Goal: Navigation & Orientation: Find specific page/section

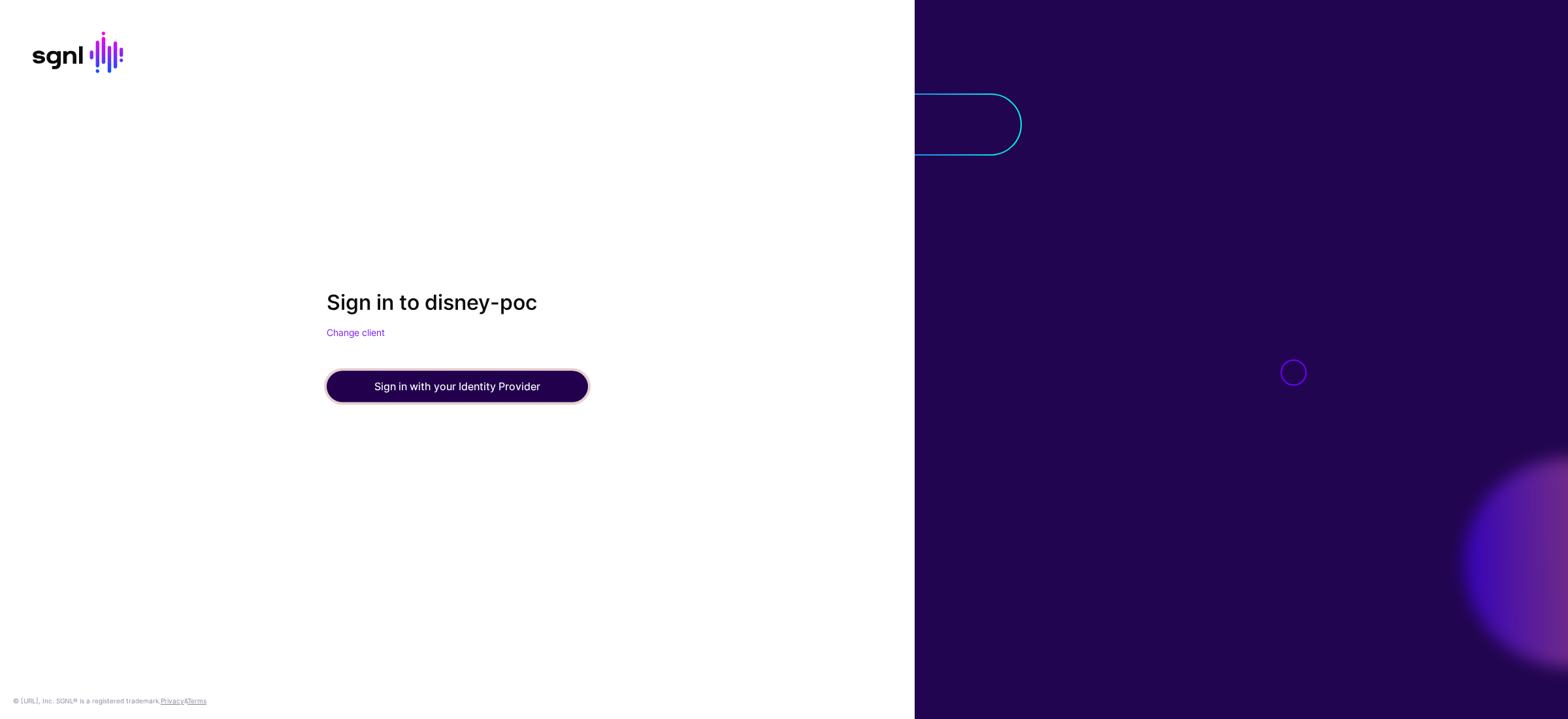
click at [476, 383] on button "Sign in with your Identity Provider" at bounding box center [457, 387] width 261 height 32
click at [474, 397] on button "Sign in with your Identity Provider" at bounding box center [457, 387] width 261 height 32
click at [441, 383] on button "Sign in with your Identity Provider" at bounding box center [457, 387] width 261 height 32
